Goal: Task Accomplishment & Management: Manage account settings

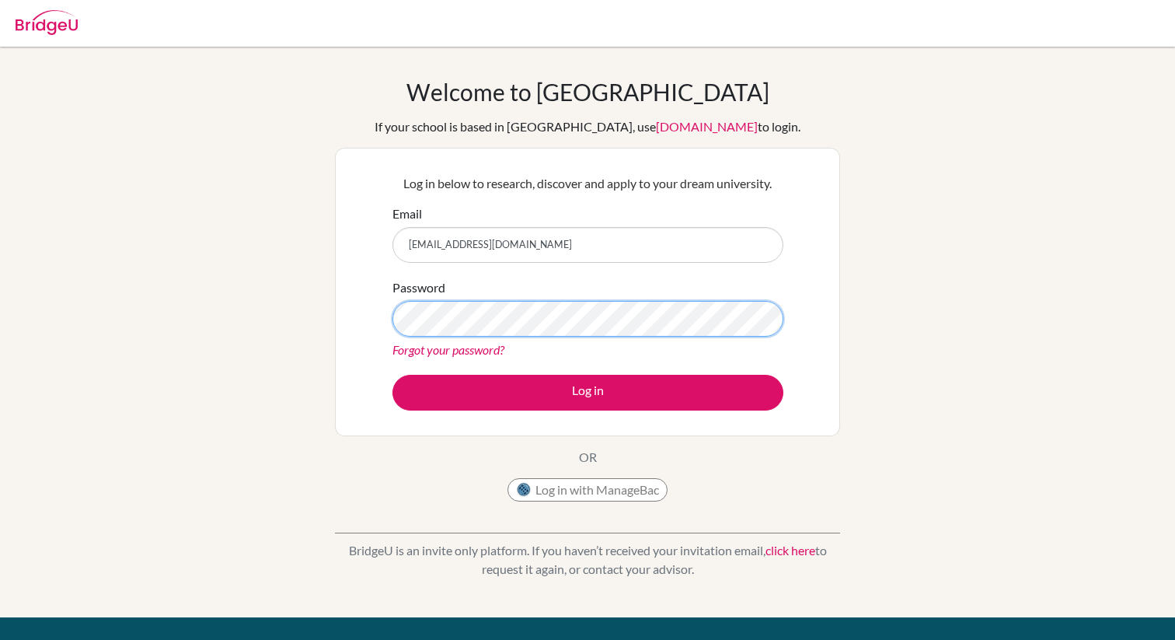
click at [393, 375] on button "Log in" at bounding box center [588, 393] width 391 height 36
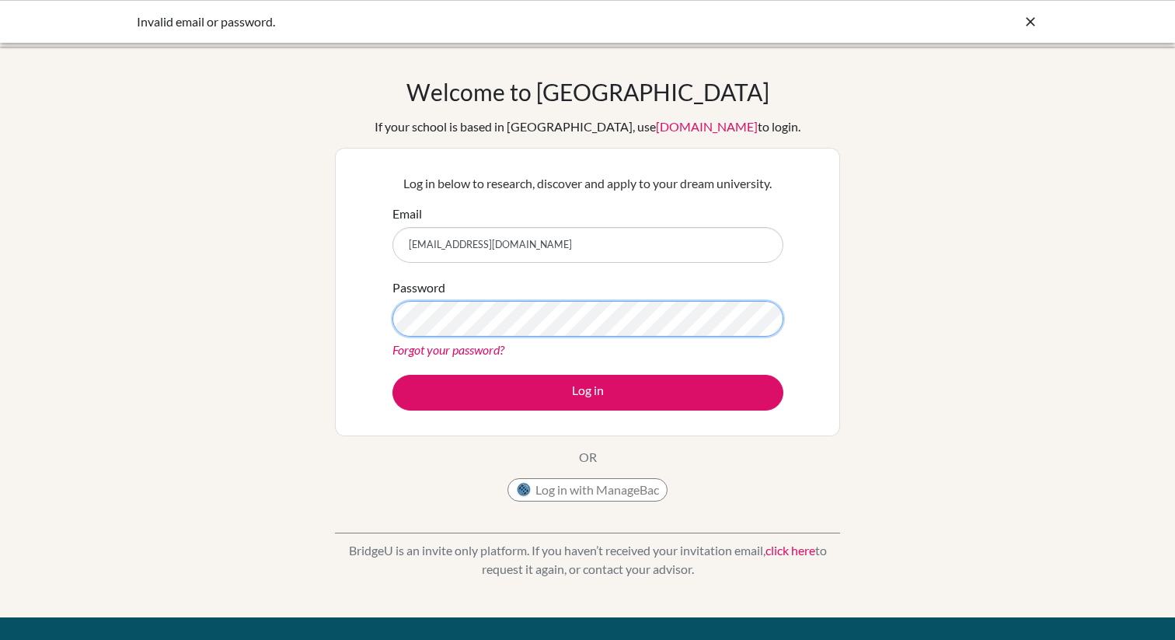
click at [393, 375] on button "Log in" at bounding box center [588, 393] width 391 height 36
click at [485, 355] on link "Forgot your password?" at bounding box center [449, 349] width 112 height 15
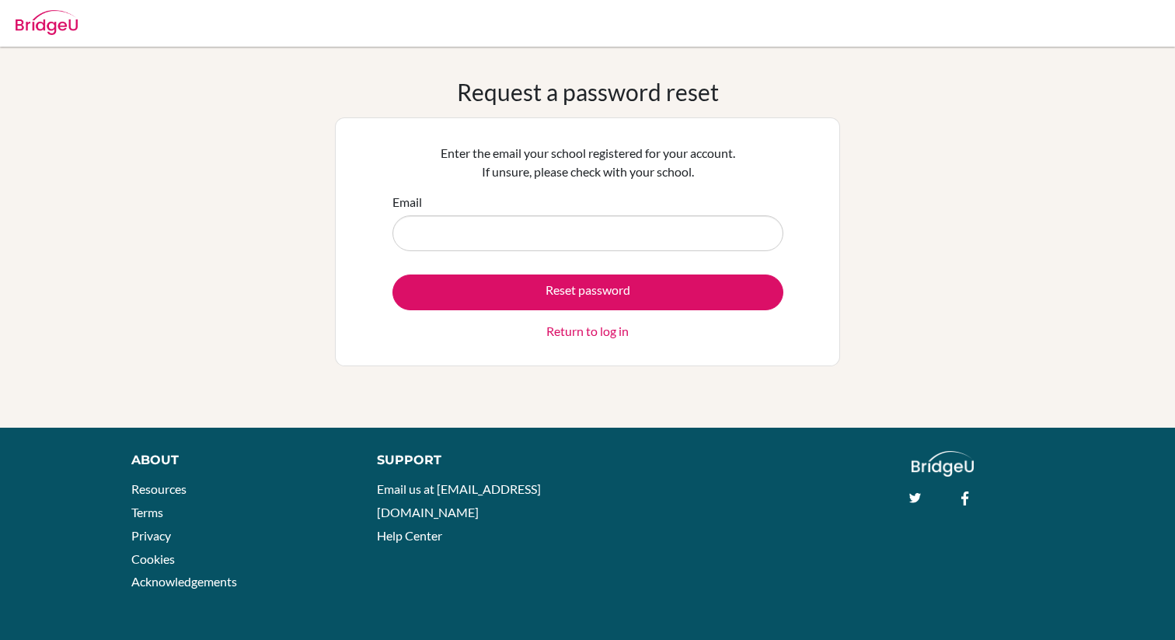
click at [454, 218] on input "Email" at bounding box center [588, 233] width 391 height 36
type input "[EMAIL_ADDRESS][DOMAIN_NAME]"
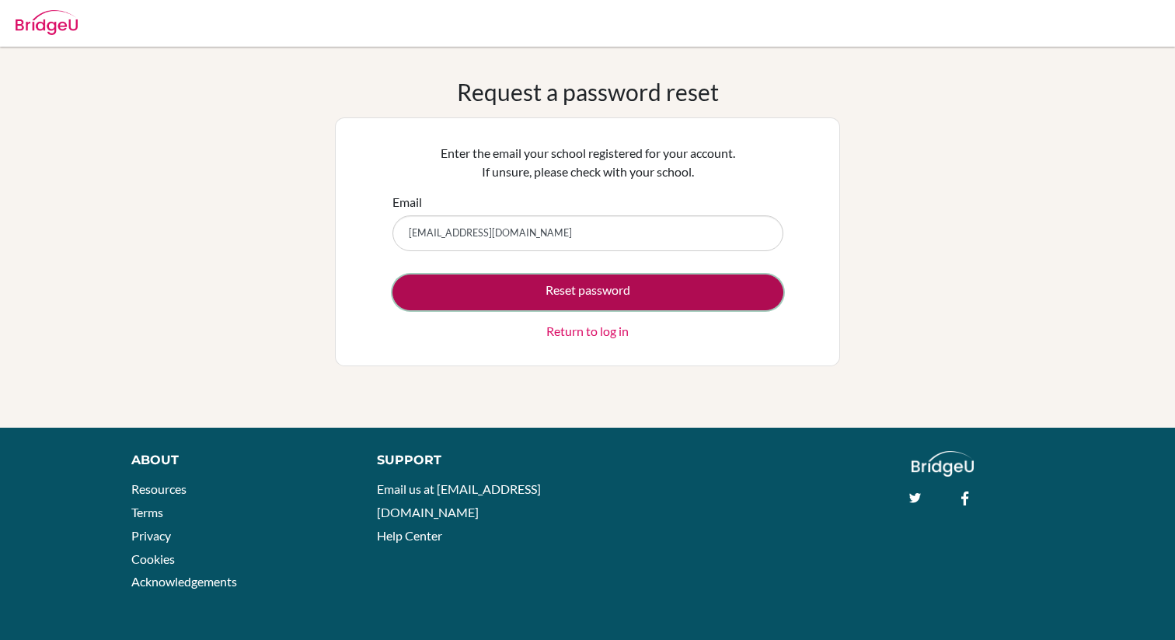
click at [494, 293] on button "Reset password" at bounding box center [588, 292] width 391 height 36
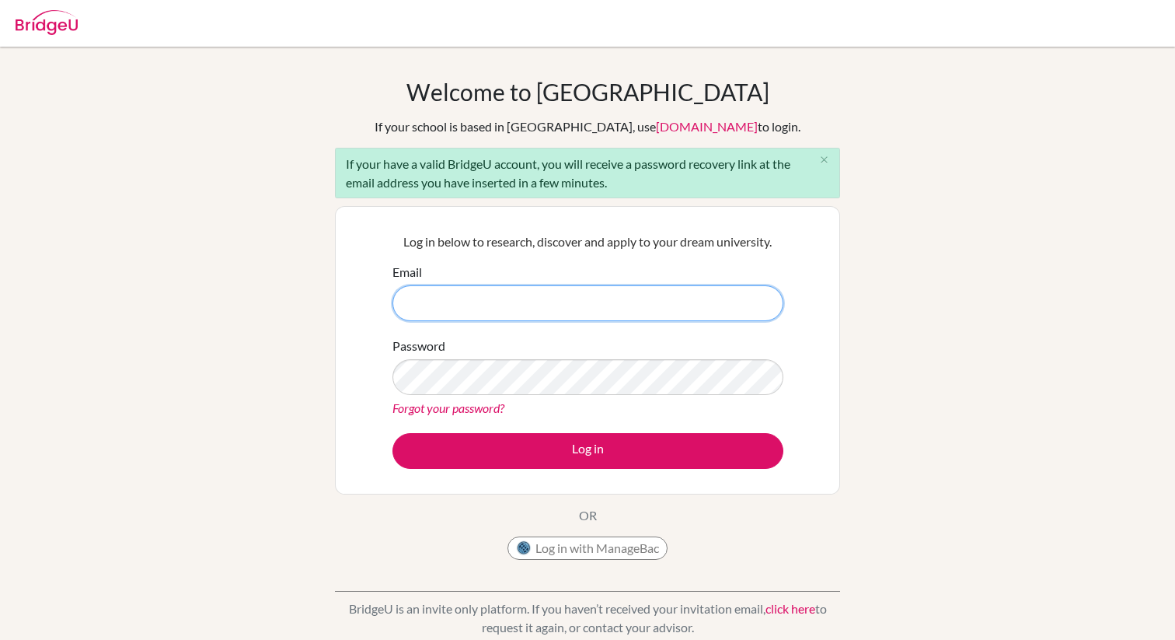
click at [545, 308] on input "Email" at bounding box center [588, 303] width 391 height 36
type input "elvis.chen@iis.kh.edu.tw"
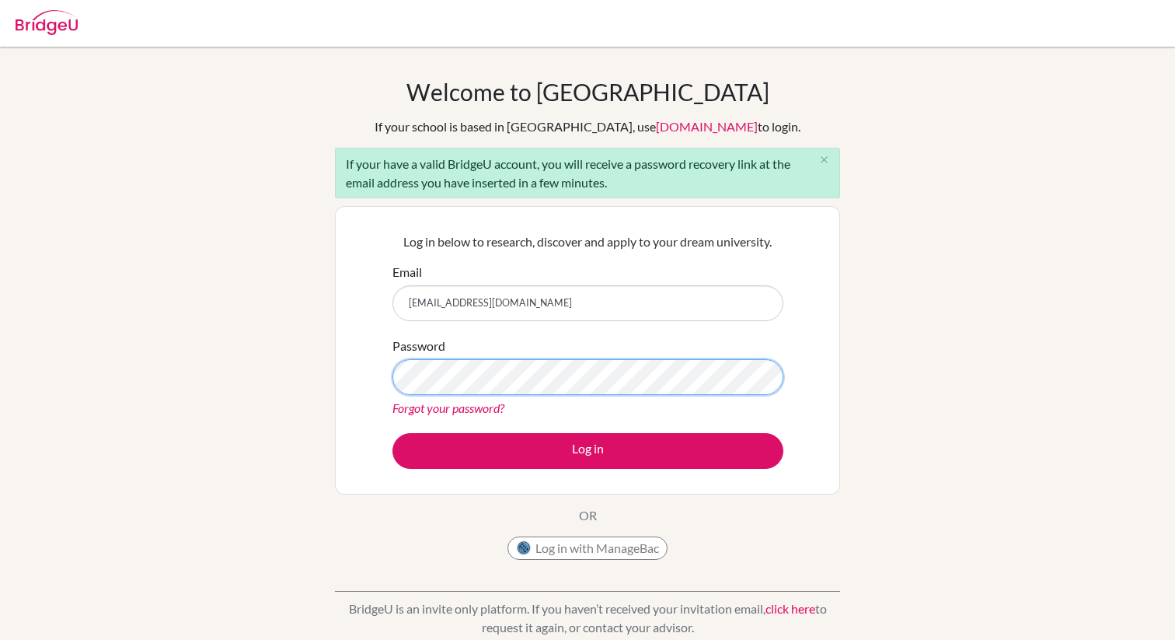
click at [393, 433] on button "Log in" at bounding box center [588, 451] width 391 height 36
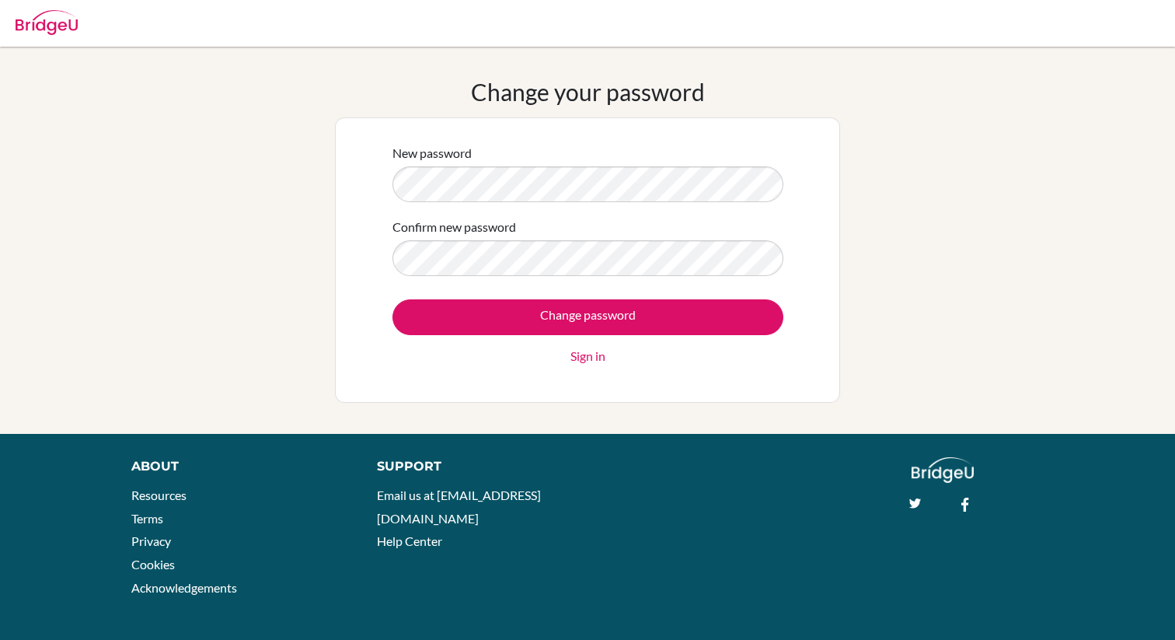
click at [462, 296] on form "New password Confirm new password Change password Sign in" at bounding box center [588, 255] width 391 height 222
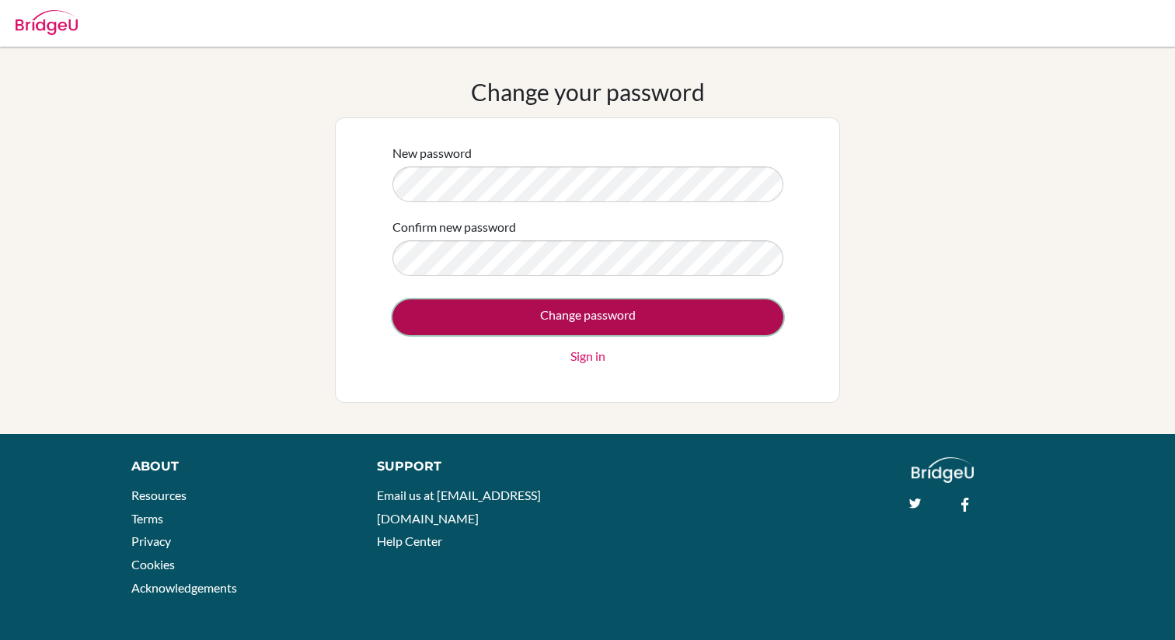
click at [466, 302] on input "Change password" at bounding box center [588, 317] width 391 height 36
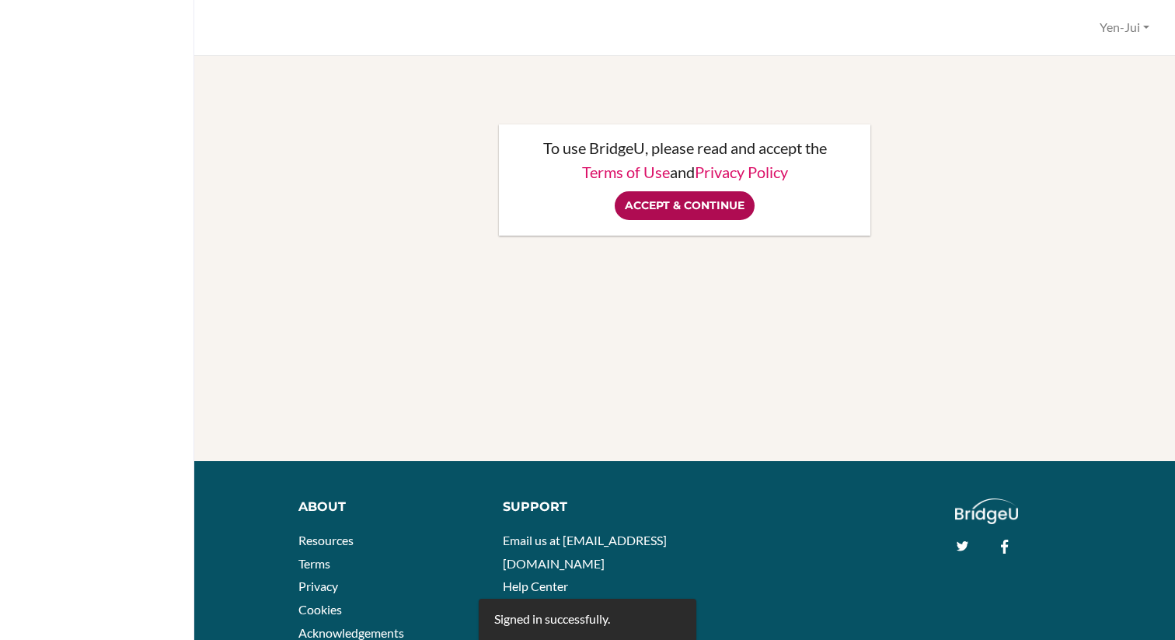
click at [713, 203] on input "Accept & Continue" at bounding box center [685, 205] width 140 height 29
